Goal: Find specific page/section: Find specific page/section

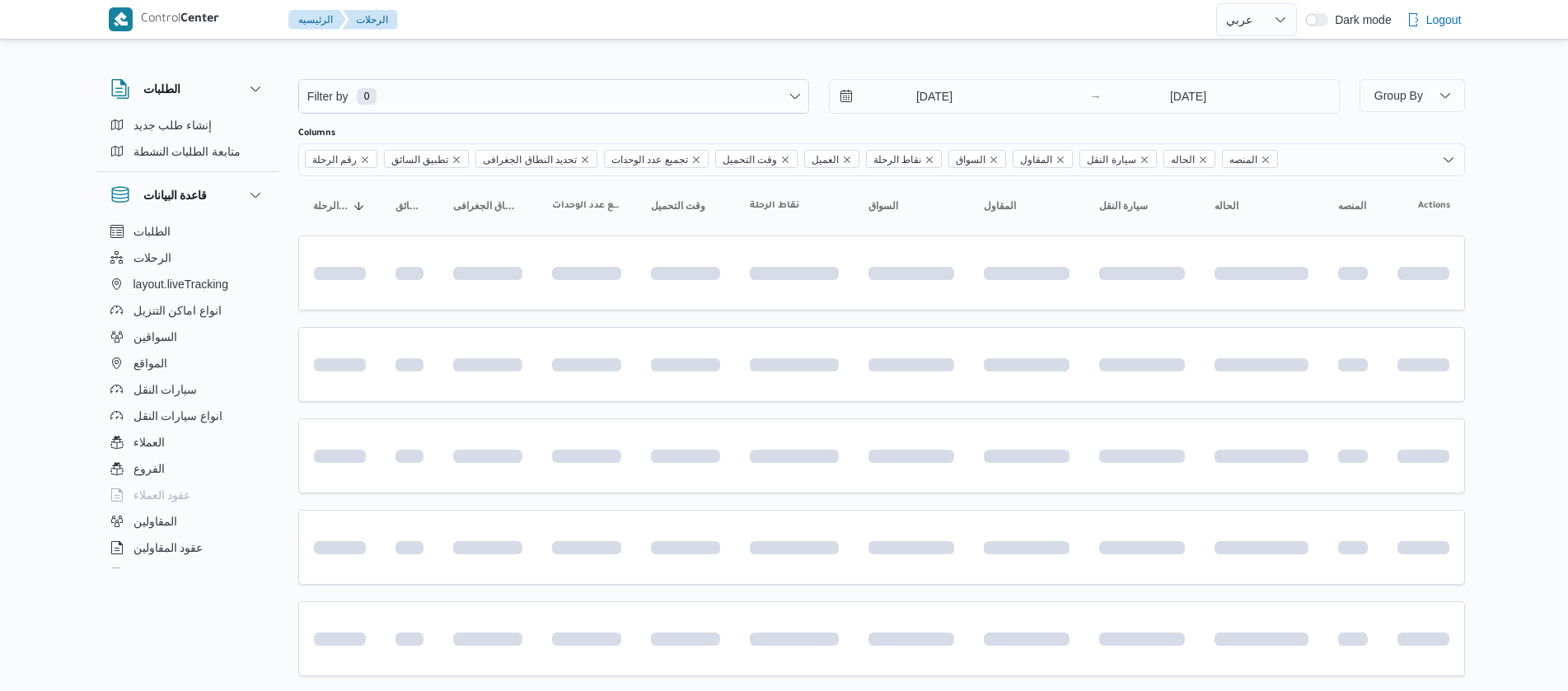
select select "ar"
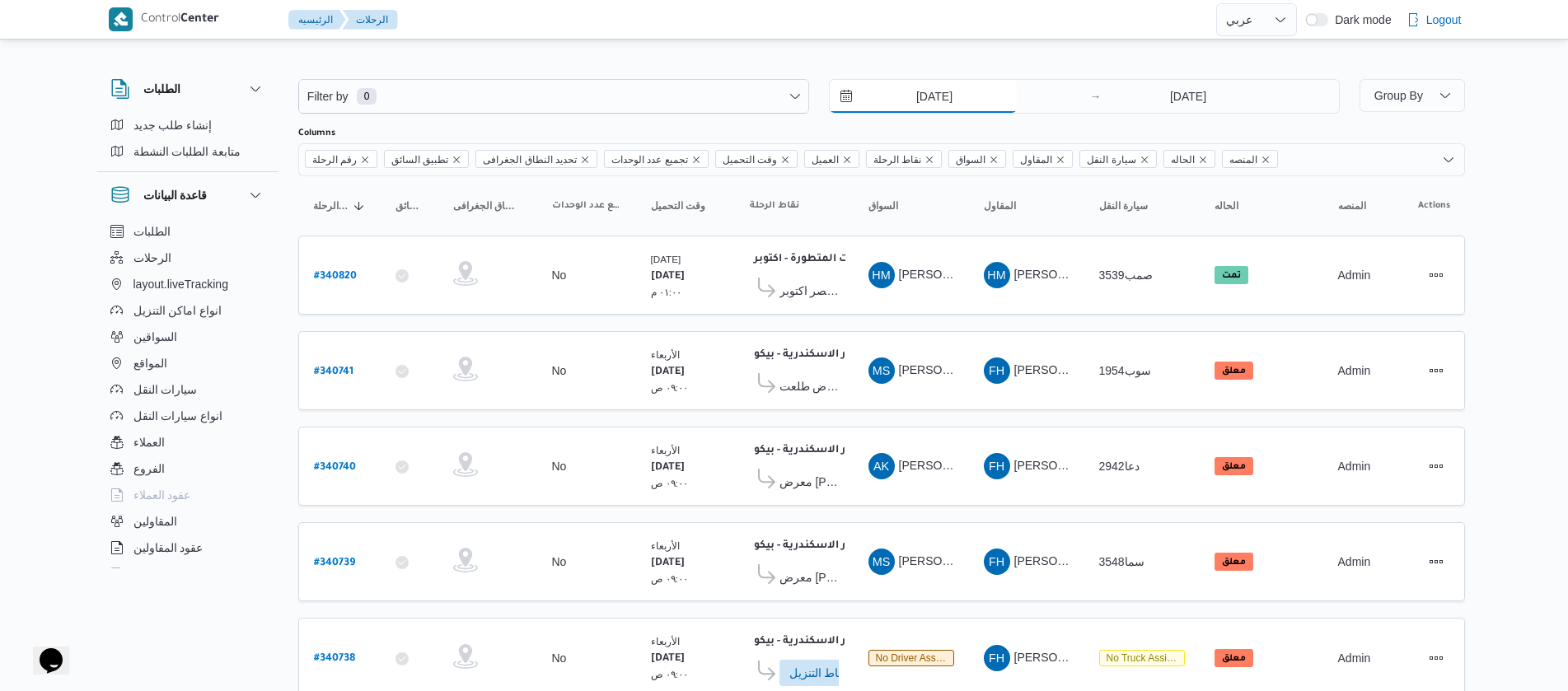
click at [896, 86] on input "[DATE]" at bounding box center [923, 96] width 187 height 33
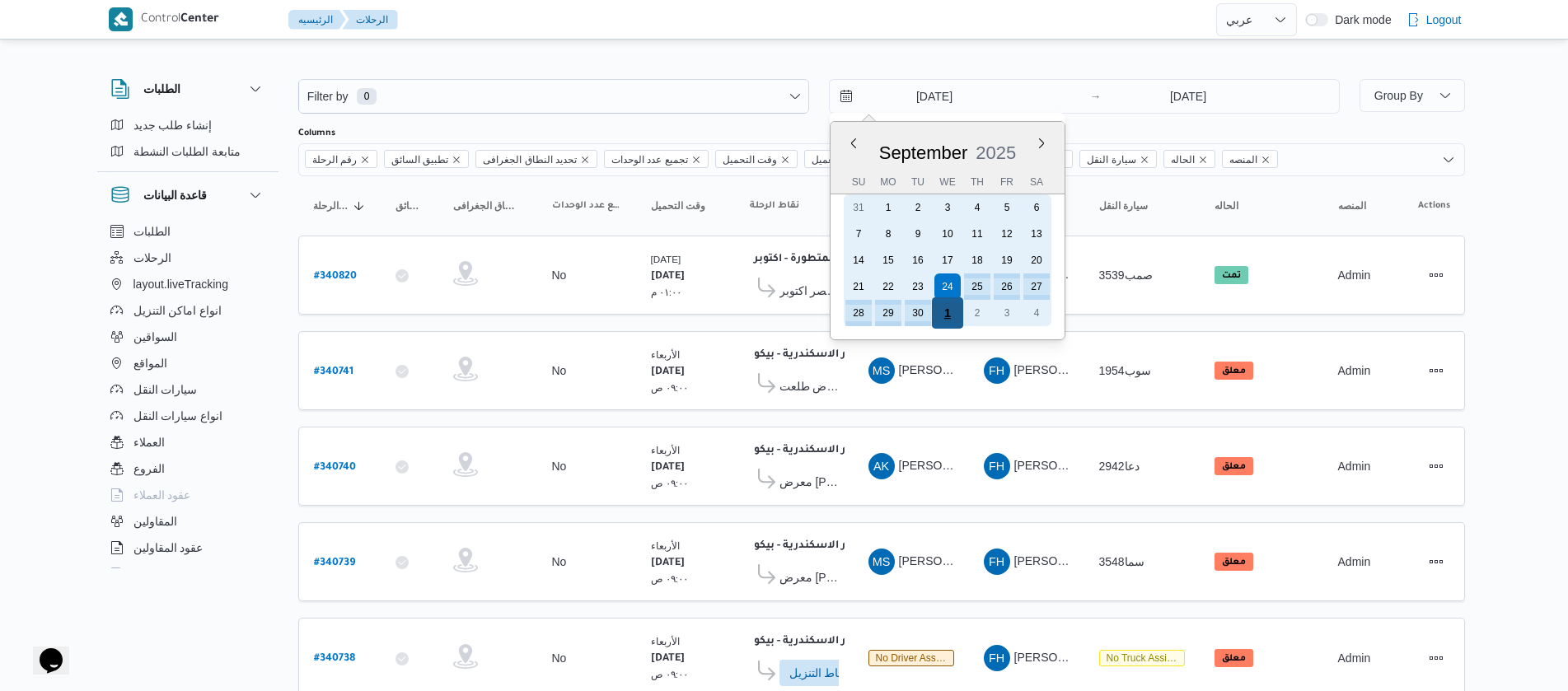
click at [947, 312] on div "1" at bounding box center [947, 313] width 31 height 31
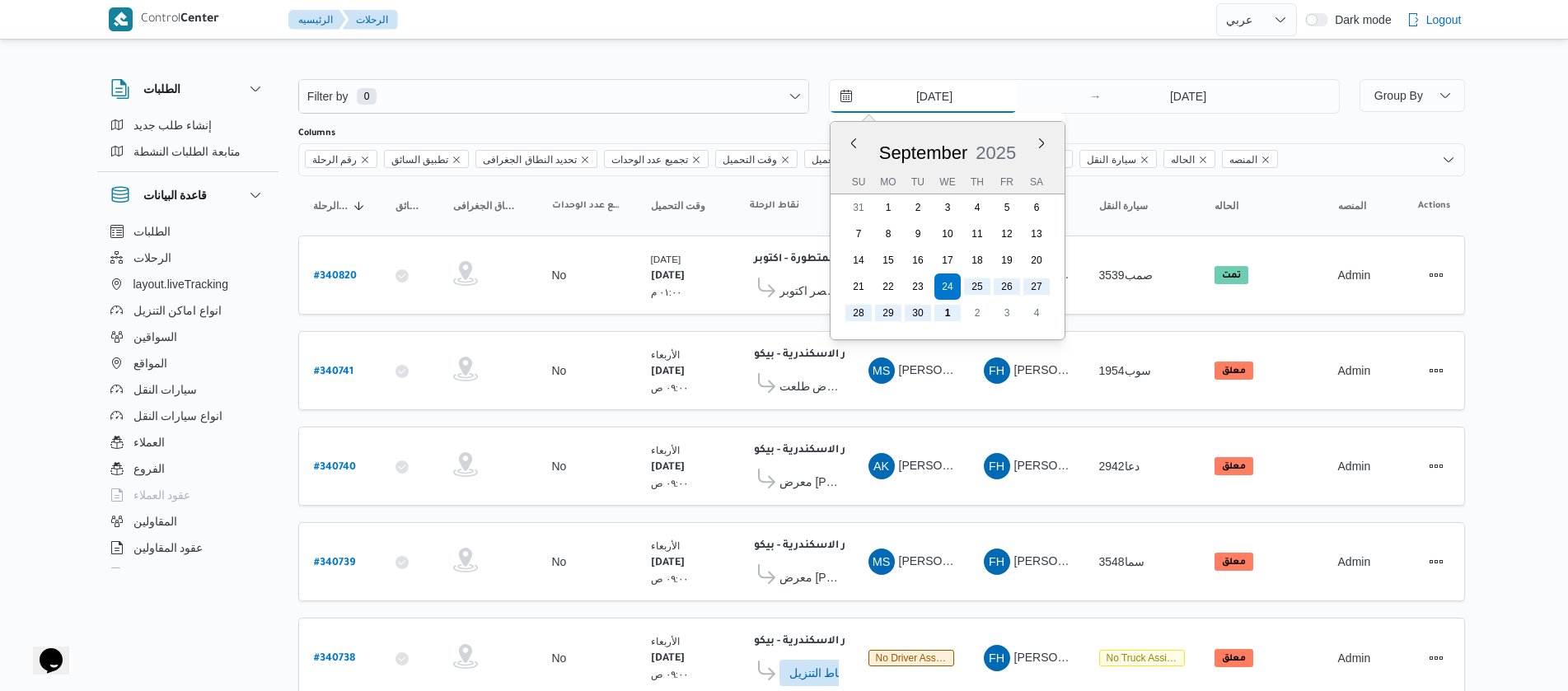
type input "[DATE]"
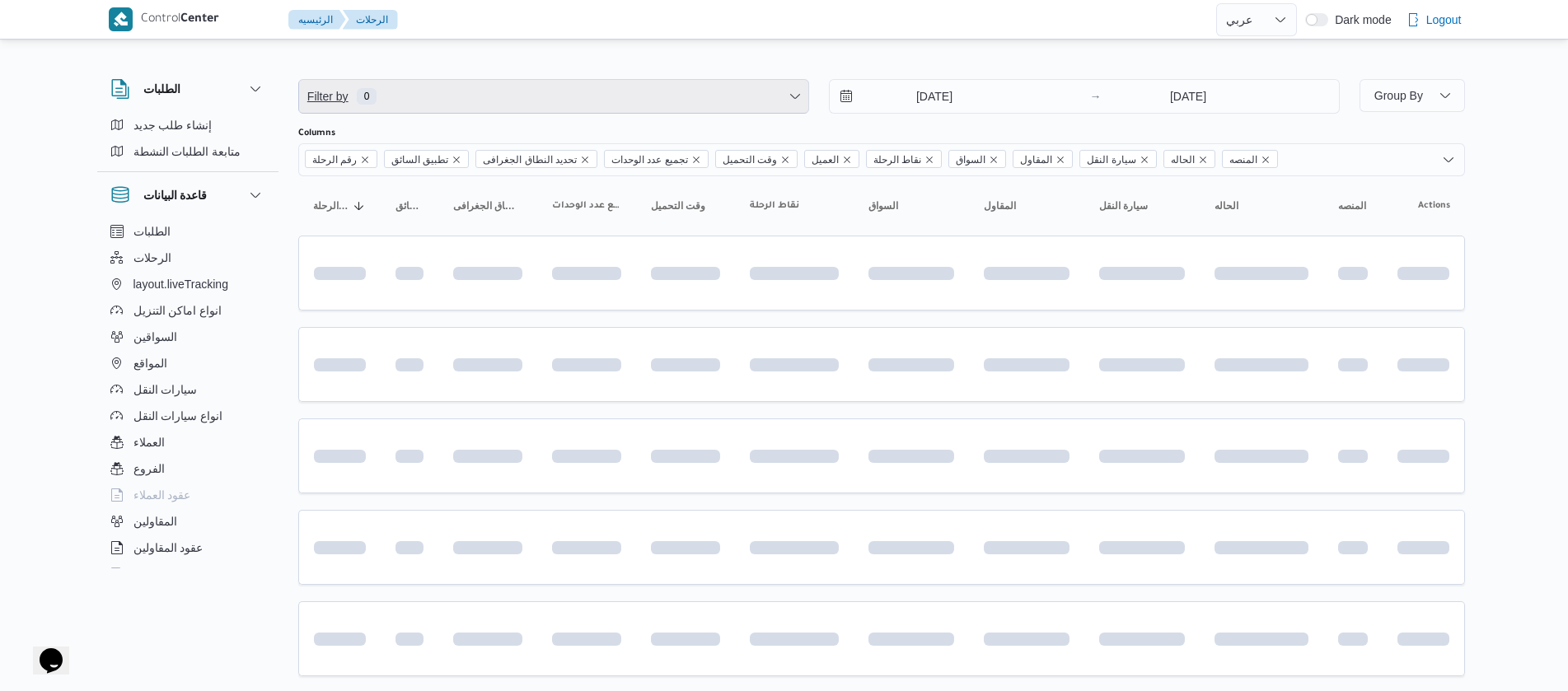
click at [586, 105] on span "Filter by 0" at bounding box center [554, 96] width 509 height 33
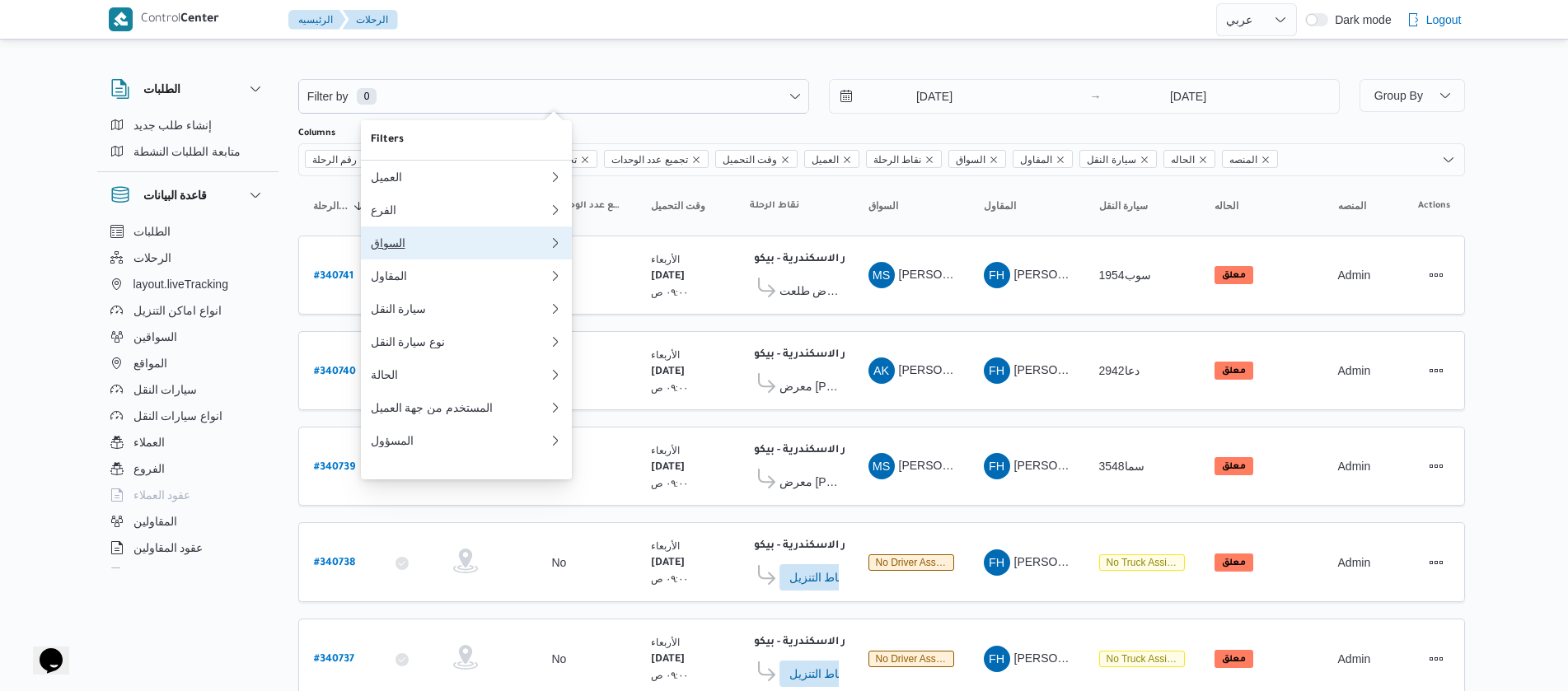
click at [392, 250] on div "السواق" at bounding box center [459, 243] width 178 height 14
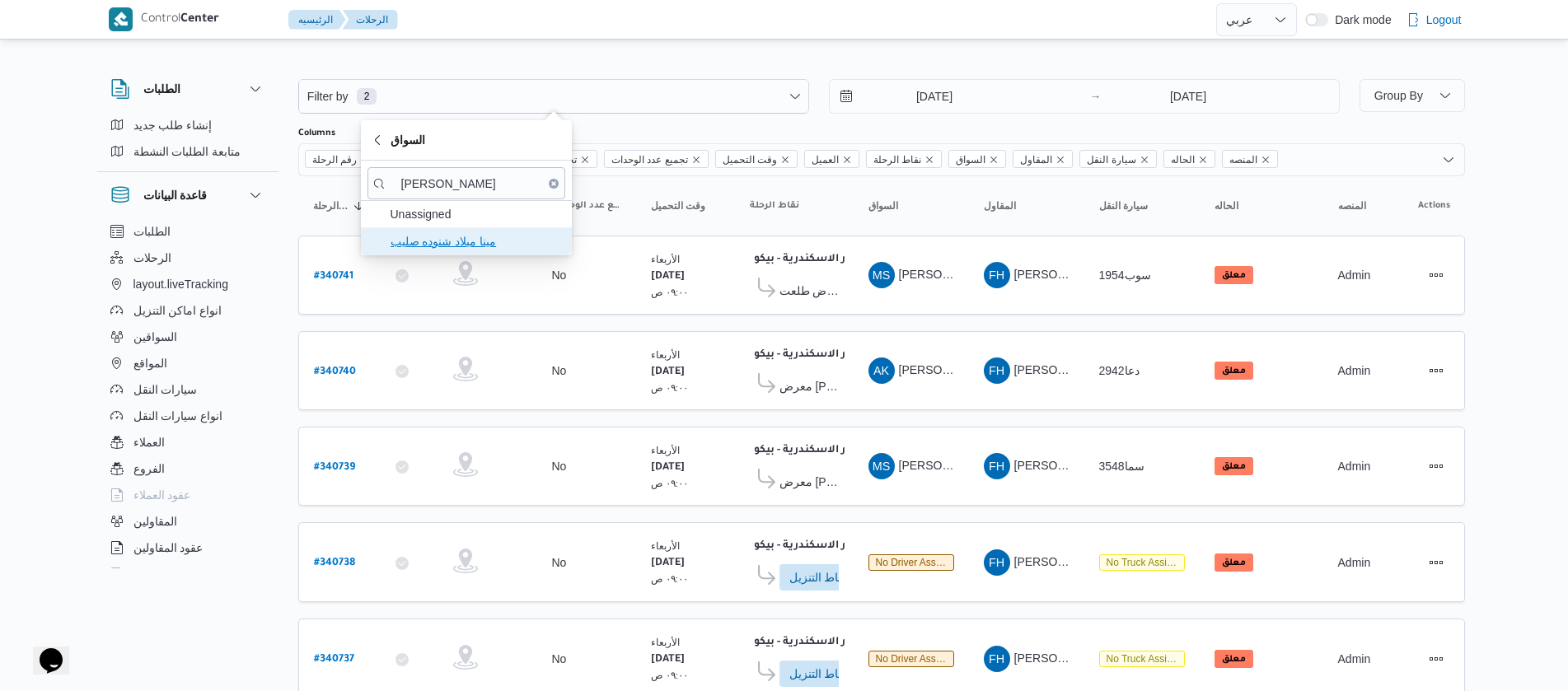
click at [404, 251] on span "مينا ميلاد شنوده صليب" at bounding box center [466, 241] width 197 height 26
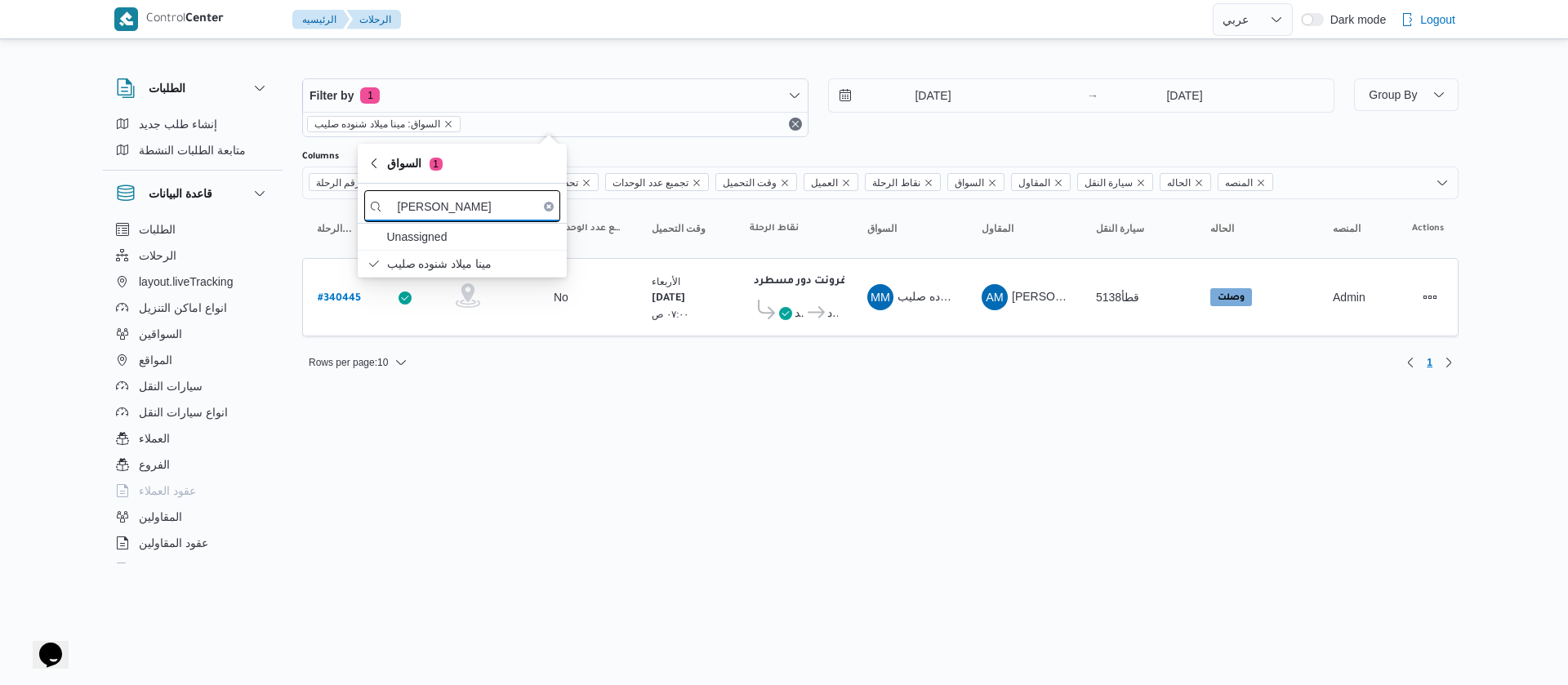
click at [509, 198] on input "[PERSON_NAME]" at bounding box center [462, 205] width 196 height 32
type input "م"
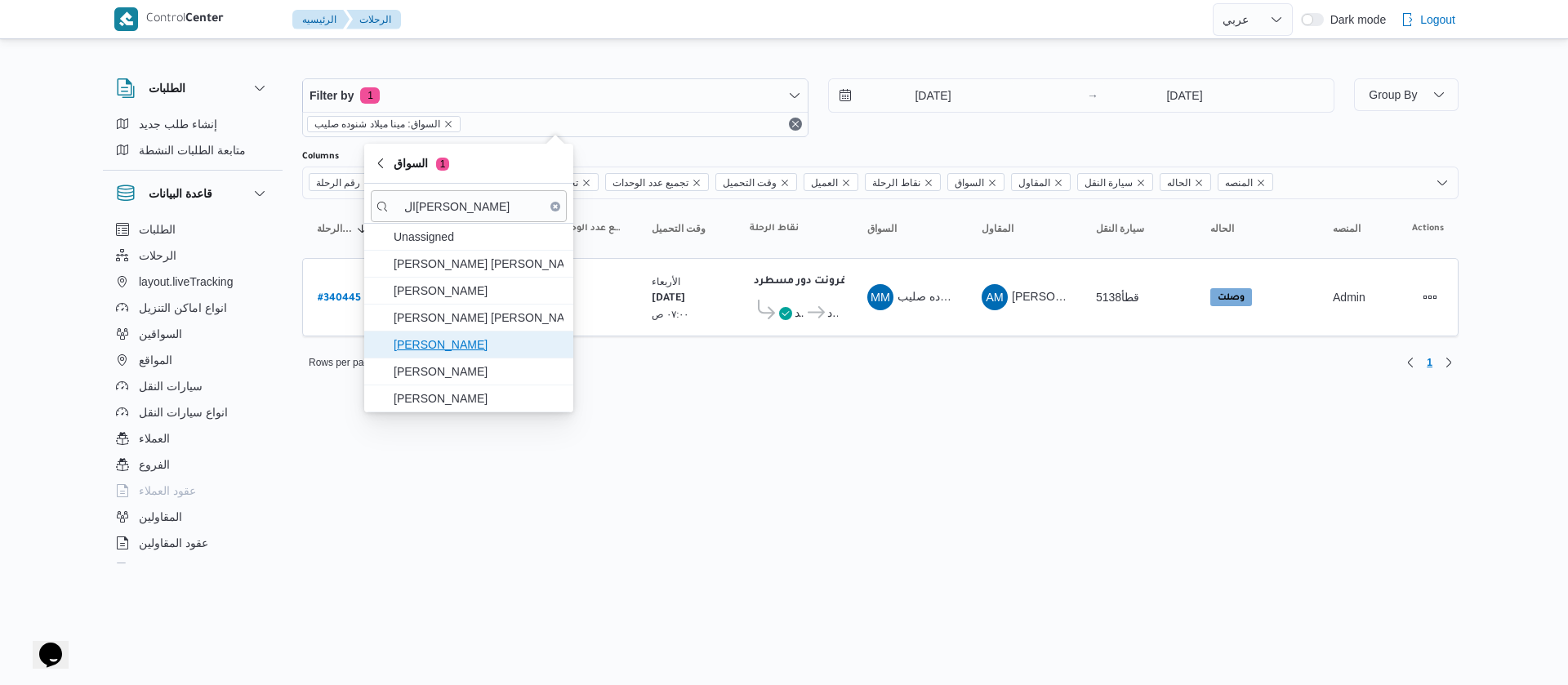
click at [475, 344] on span "[PERSON_NAME]" at bounding box center [478, 344] width 170 height 19
click at [483, 222] on input "ال[PERSON_NAME]" at bounding box center [468, 205] width 196 height 32
type input "ا"
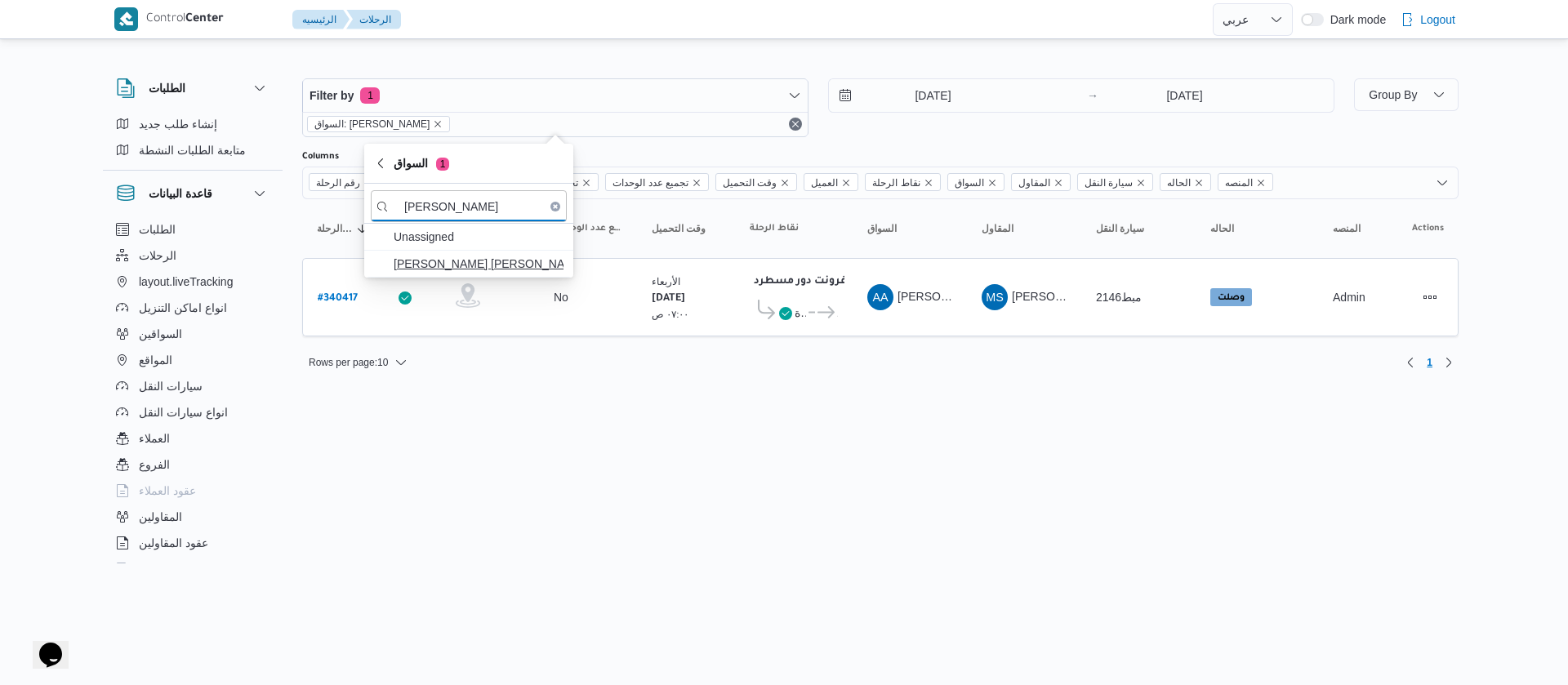
type input "[PERSON_NAME]"
click at [465, 268] on span "[PERSON_NAME] [PERSON_NAME]" at bounding box center [478, 264] width 170 height 19
